Goal: Information Seeking & Learning: Learn about a topic

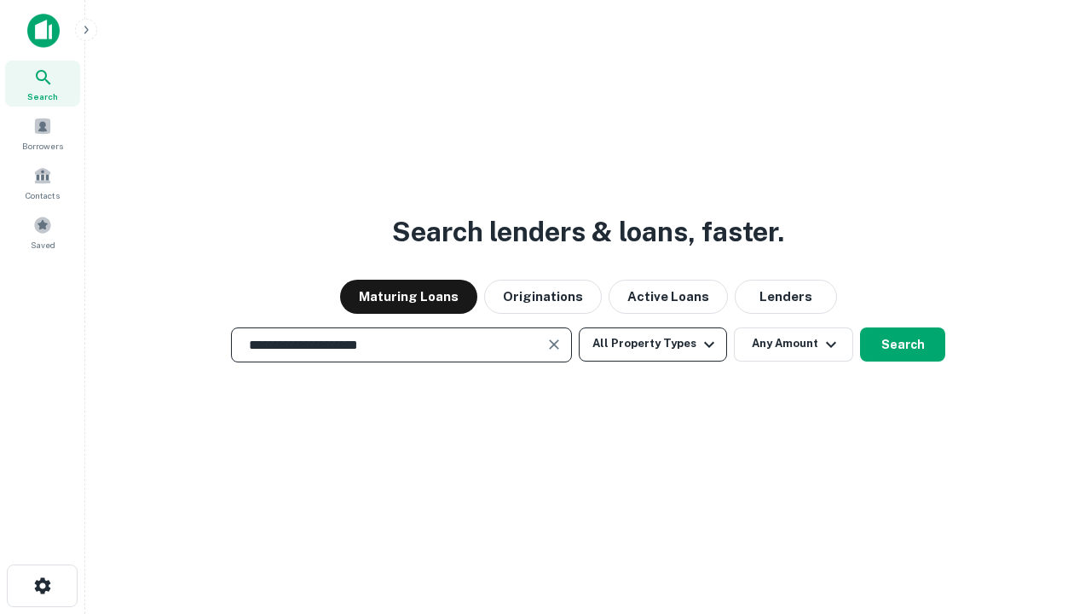
type input "**********"
click at [653, 343] on button "All Property Types" at bounding box center [653, 344] width 148 height 34
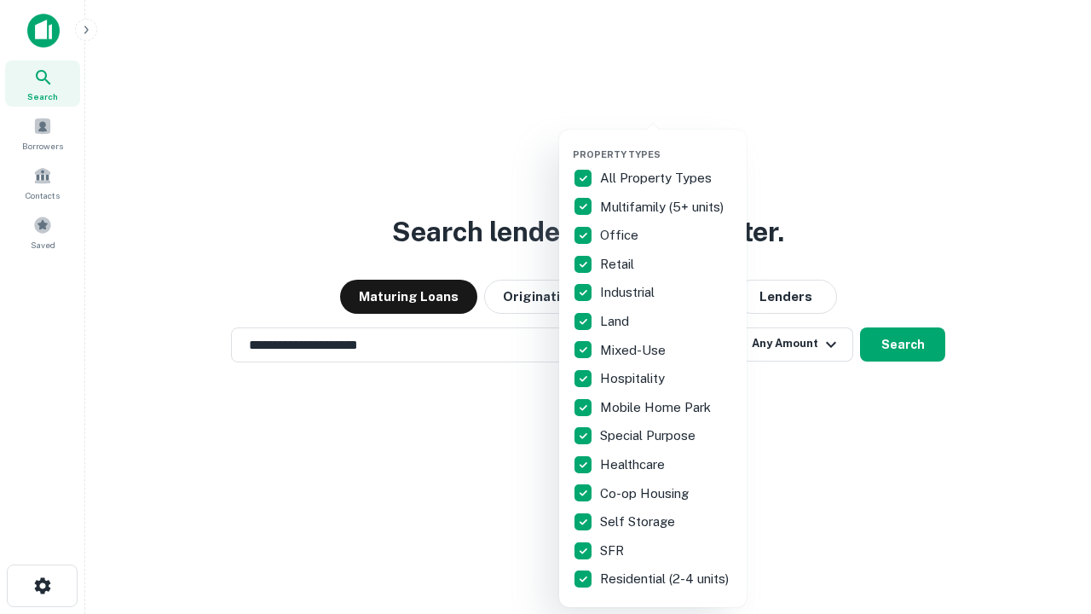
click at [666, 143] on button "button" at bounding box center [666, 143] width 187 height 1
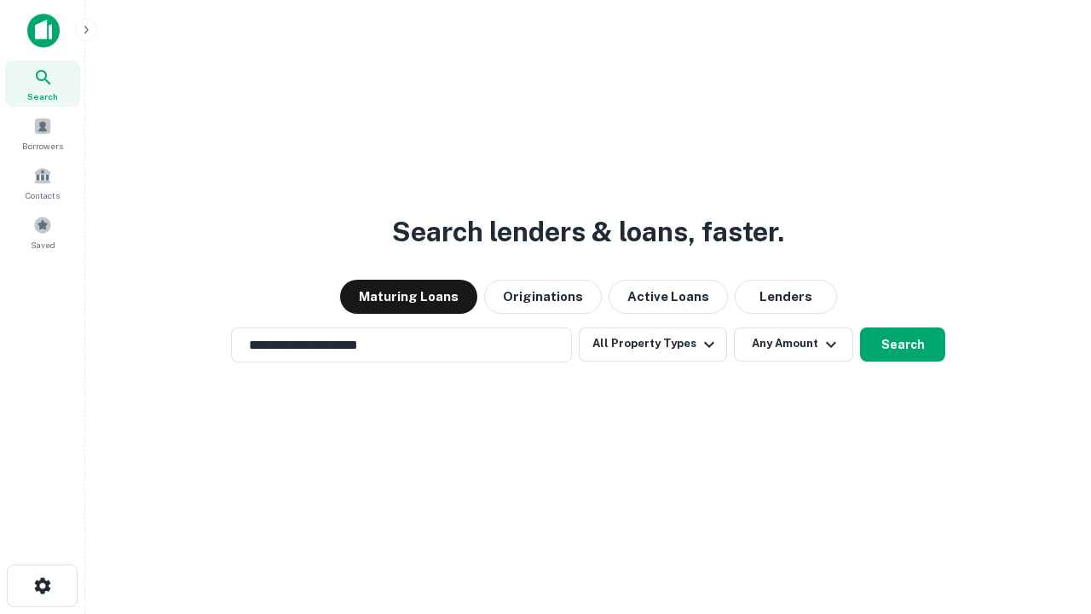
scroll to position [26, 0]
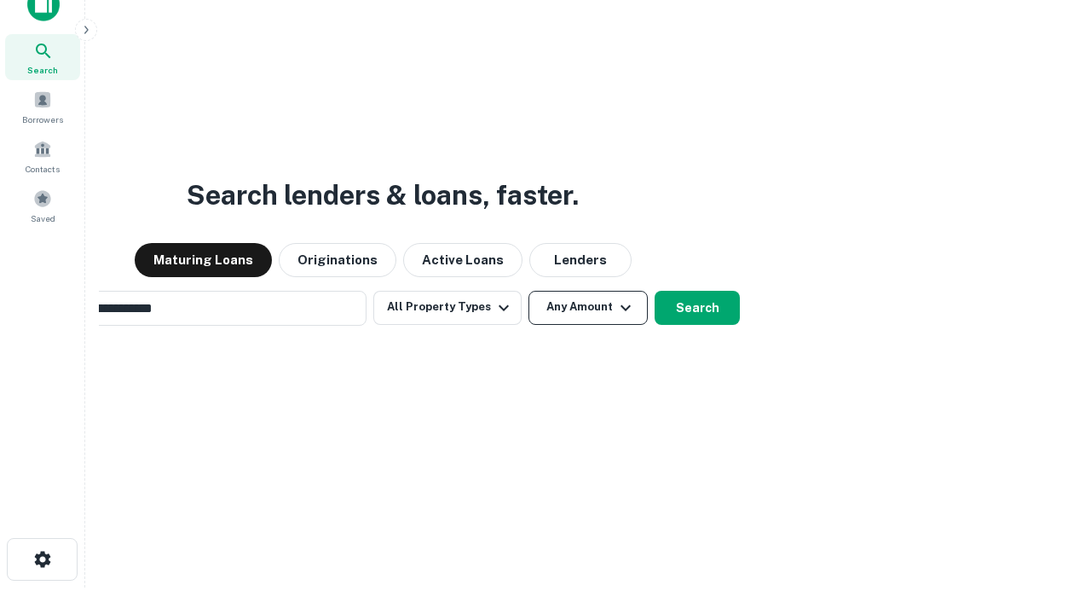
click at [528, 291] on button "Any Amount" at bounding box center [587, 308] width 119 height 34
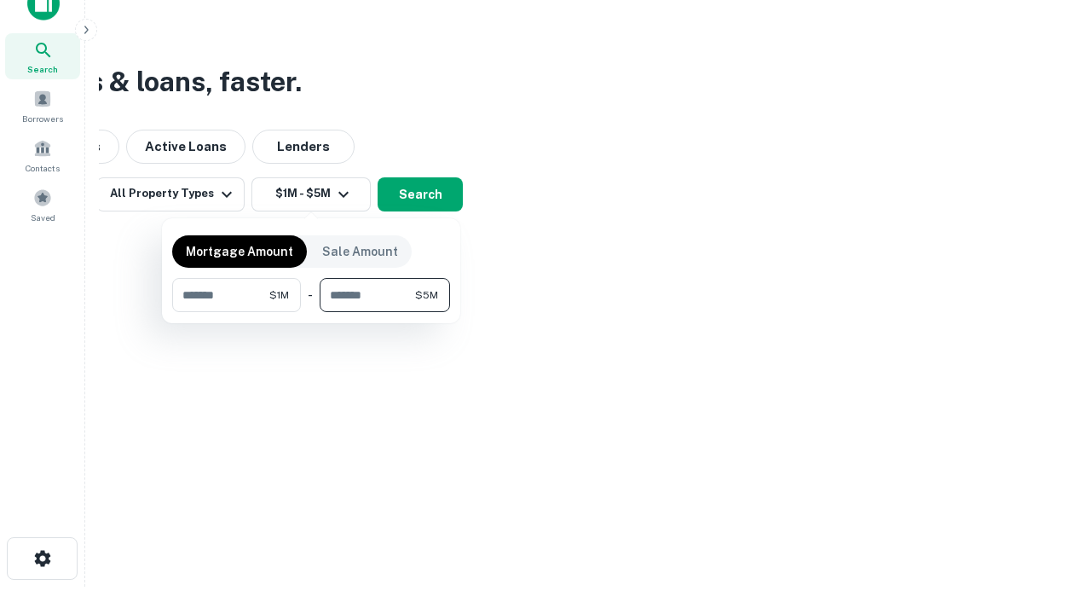
type input "*******"
click at [311, 312] on button "button" at bounding box center [311, 312] width 278 height 1
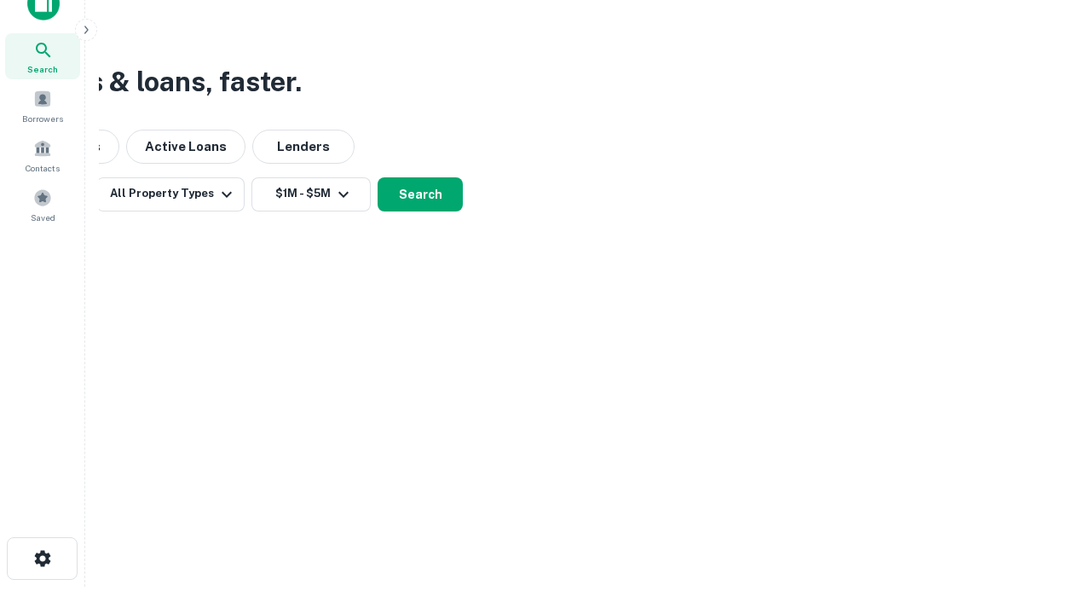
scroll to position [10, 314]
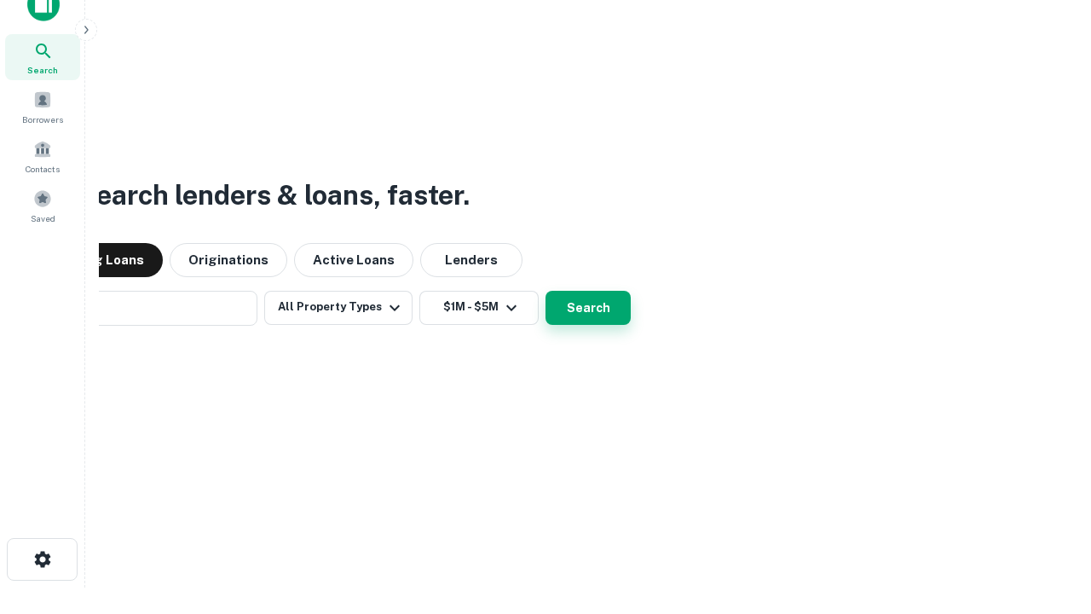
click at [545, 291] on button "Search" at bounding box center [587, 308] width 85 height 34
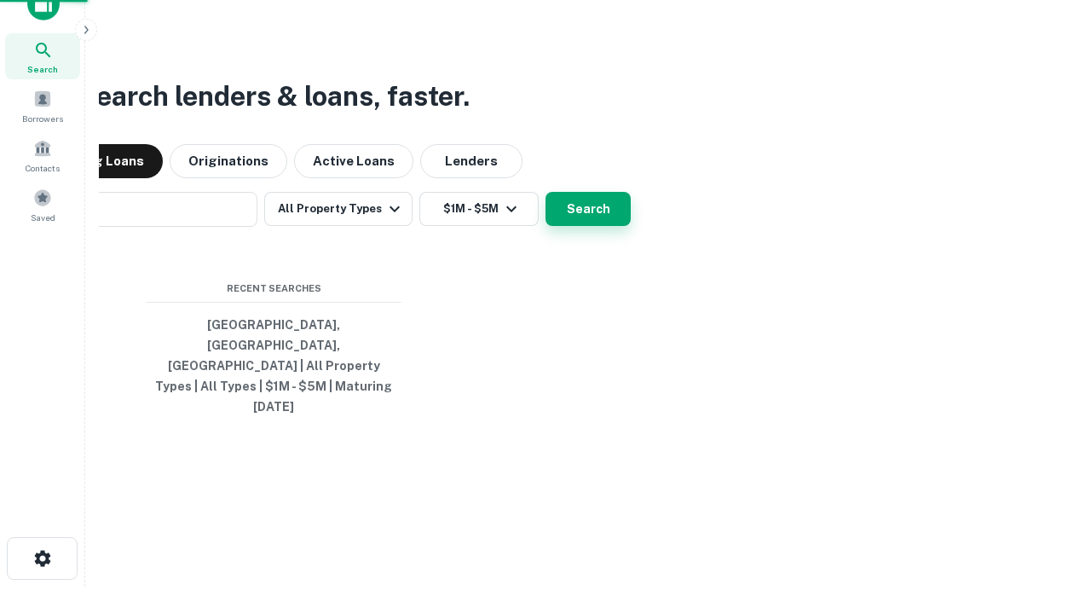
scroll to position [45, 482]
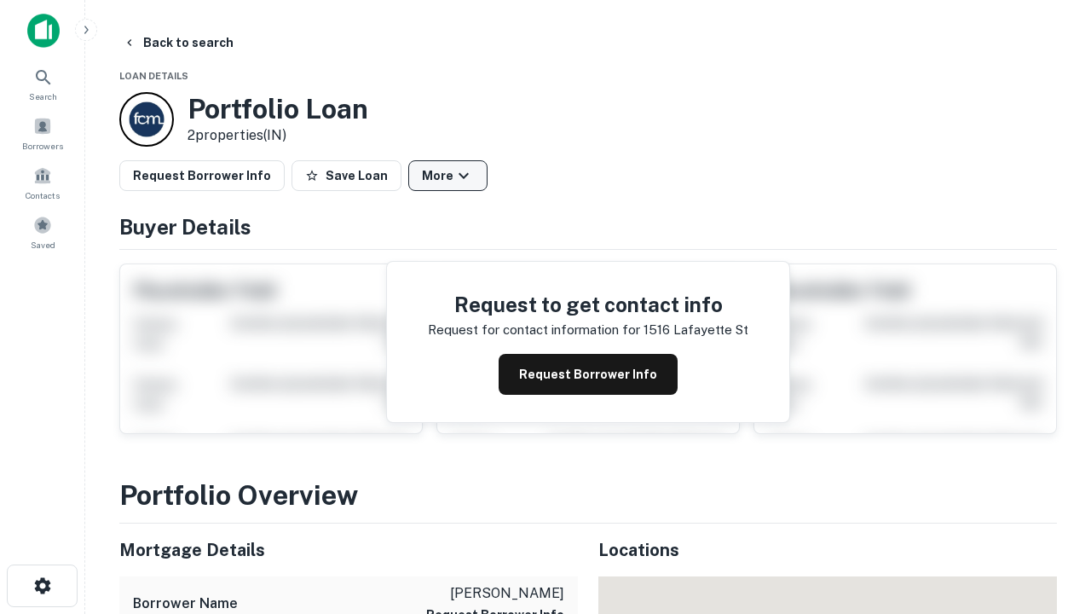
click at [447, 176] on button "More" at bounding box center [447, 175] width 79 height 31
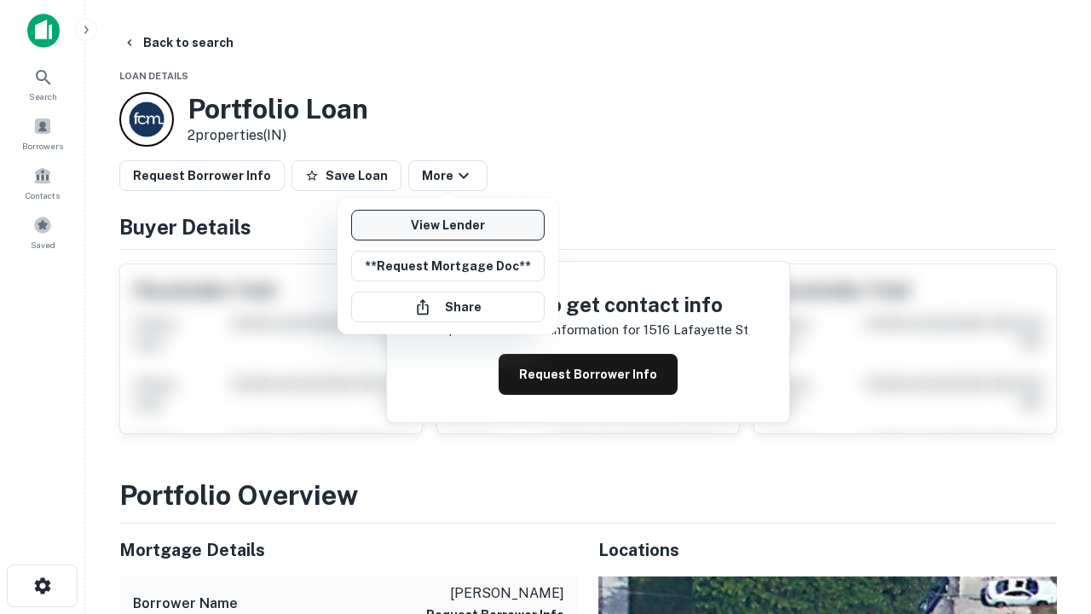
click at [447, 225] on link "View Lender" at bounding box center [447, 225] width 193 height 31
